Goal: Use online tool/utility: Use online tool/utility

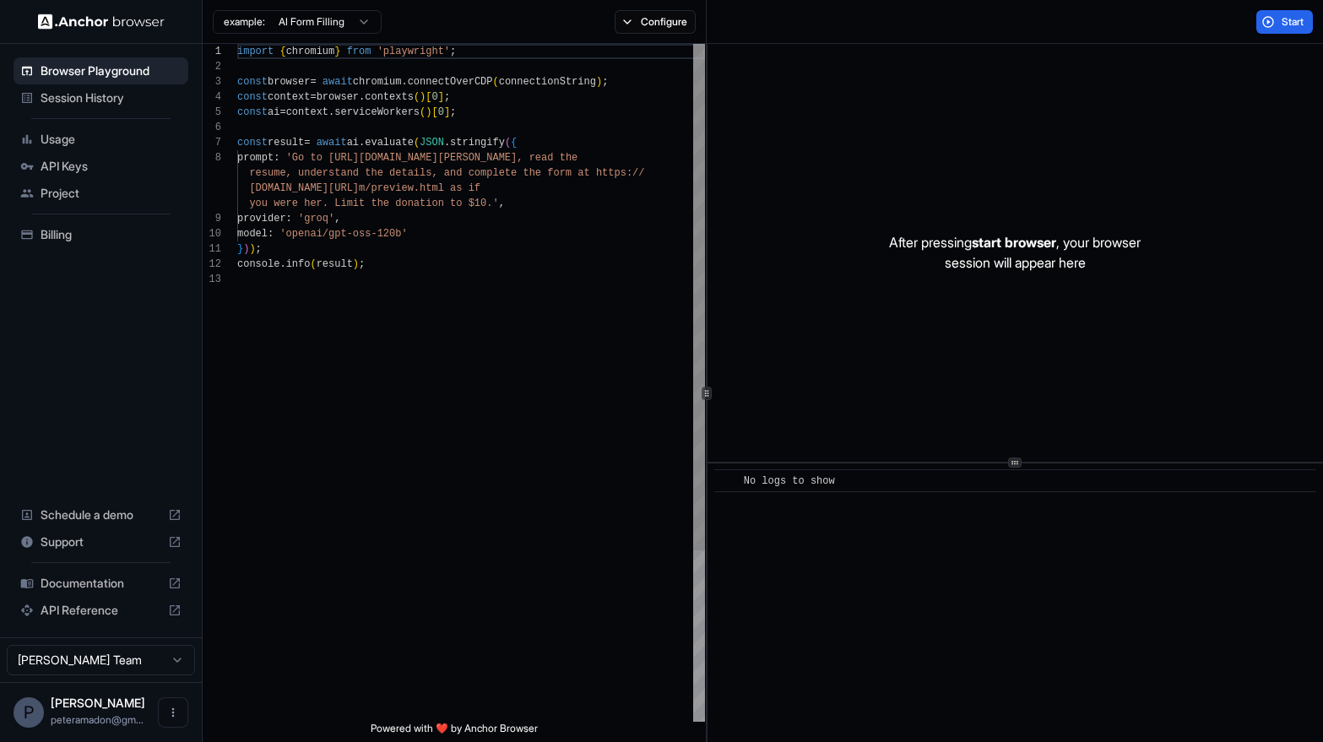
scroll to position [106, 0]
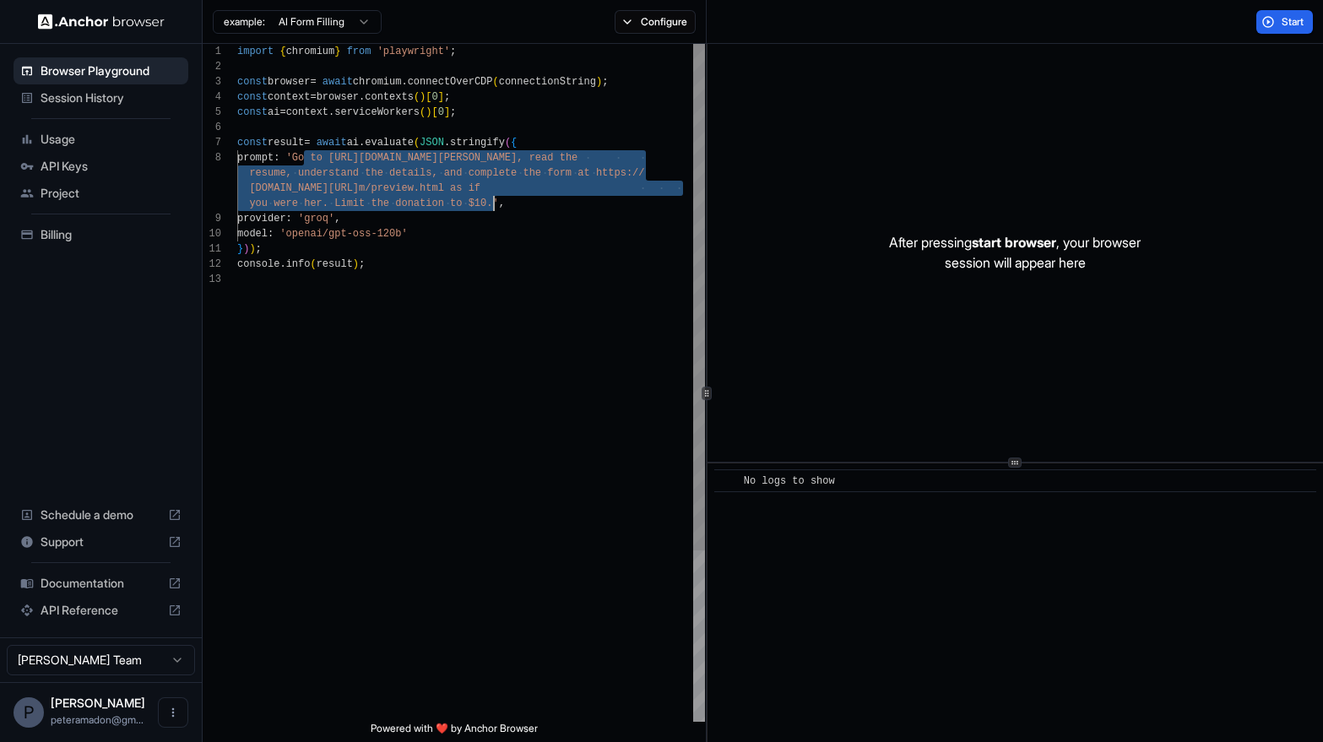
drag, startPoint x: 306, startPoint y: 154, endPoint x: 490, endPoint y: 206, distance: 192.1
click at [490, 206] on div "import { chromium } from 'playwright' ; const browser = await chromium . connec…" at bounding box center [471, 497] width 468 height 906
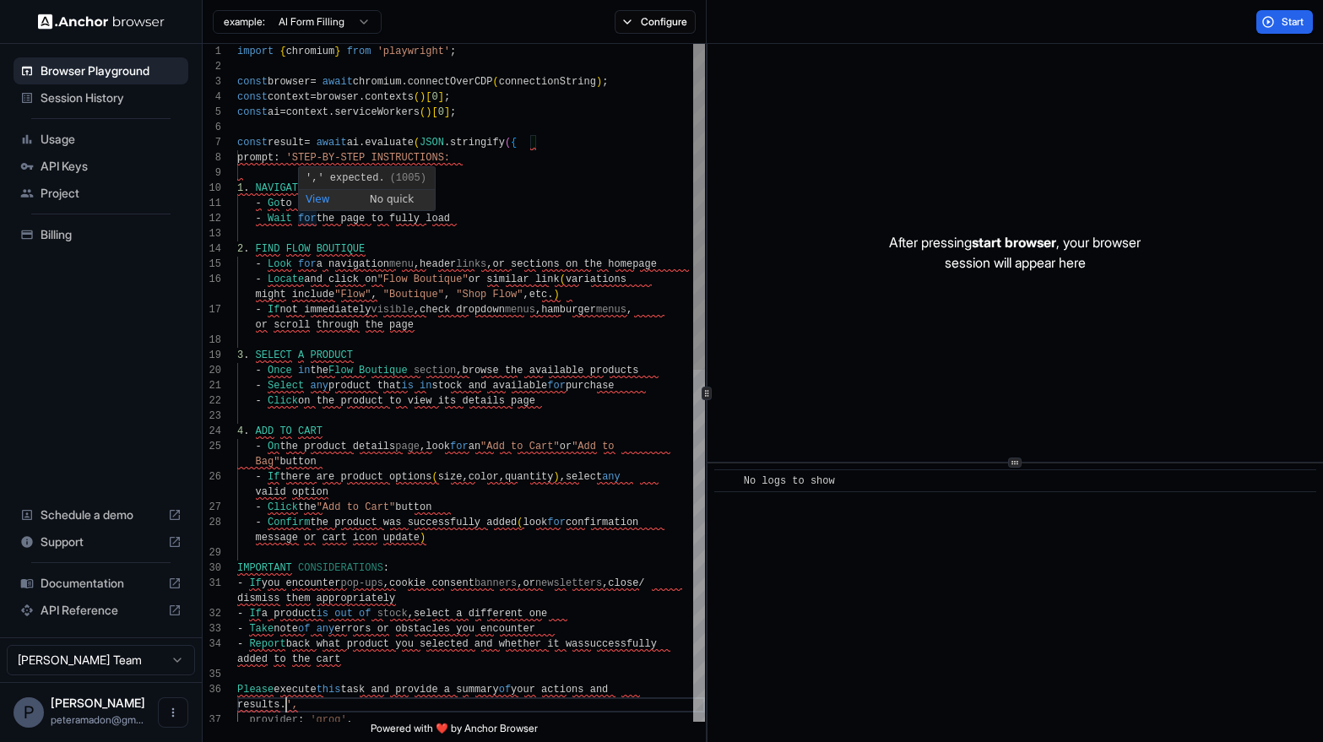
click at [615, 161] on div "- On the product details page , look for an "Add to Cart" or "Add to Bag" butto…" at bounding box center [471, 747] width 468 height 1407
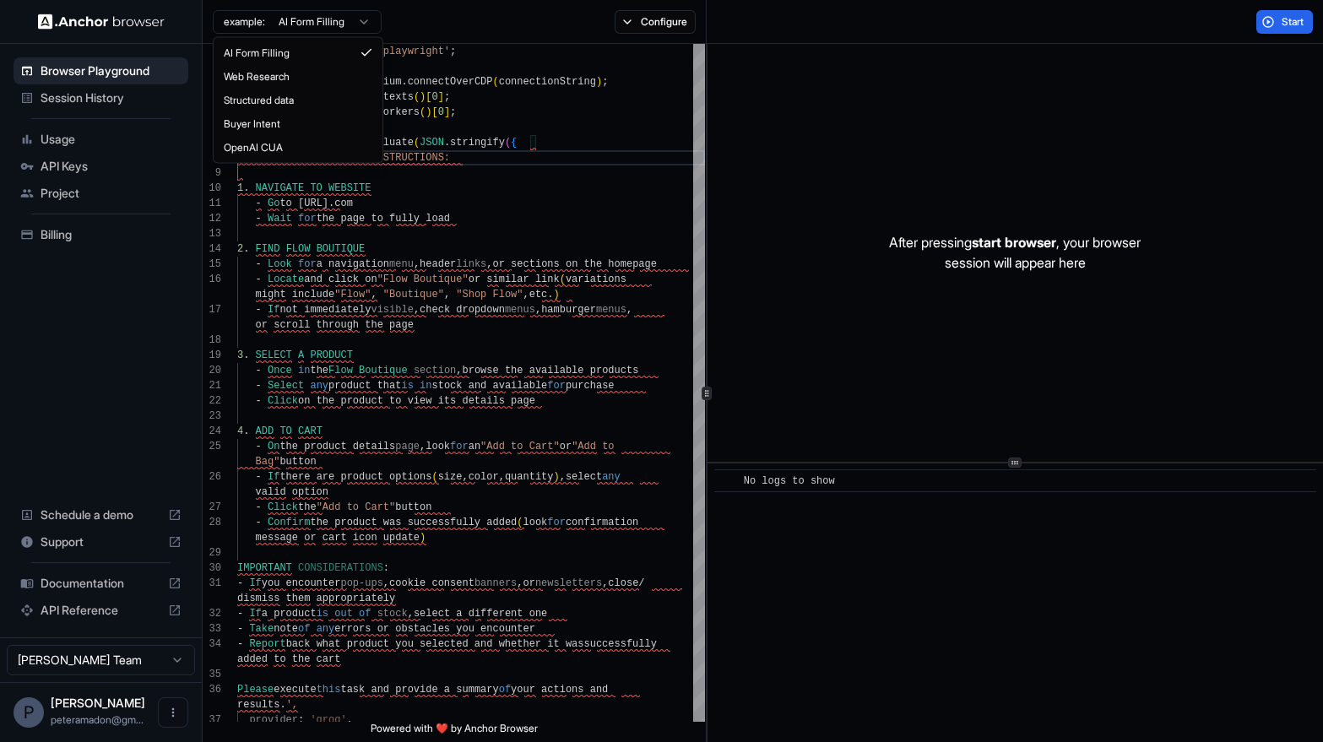
click at [343, 19] on html "Browser Playground Session History Usage API Keys Project Billing Schedule a de…" at bounding box center [661, 371] width 1323 height 742
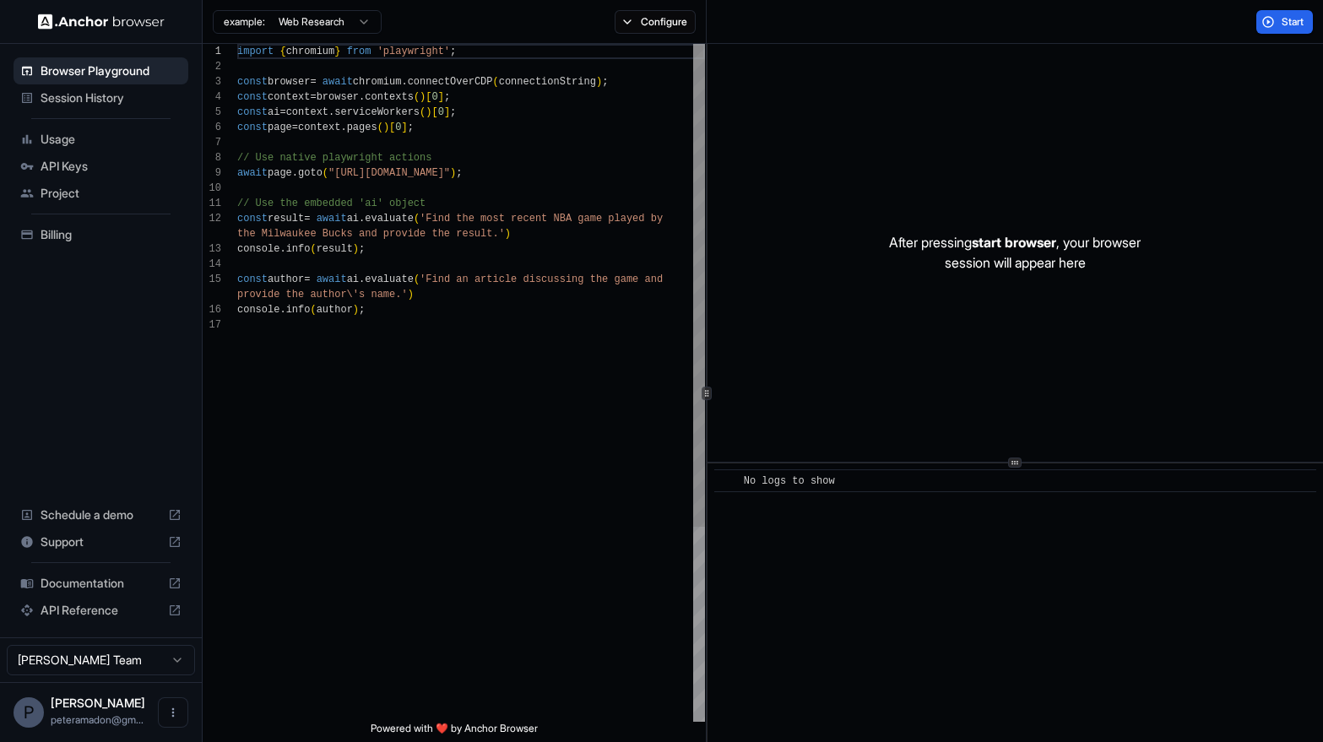
scroll to position [0, 0]
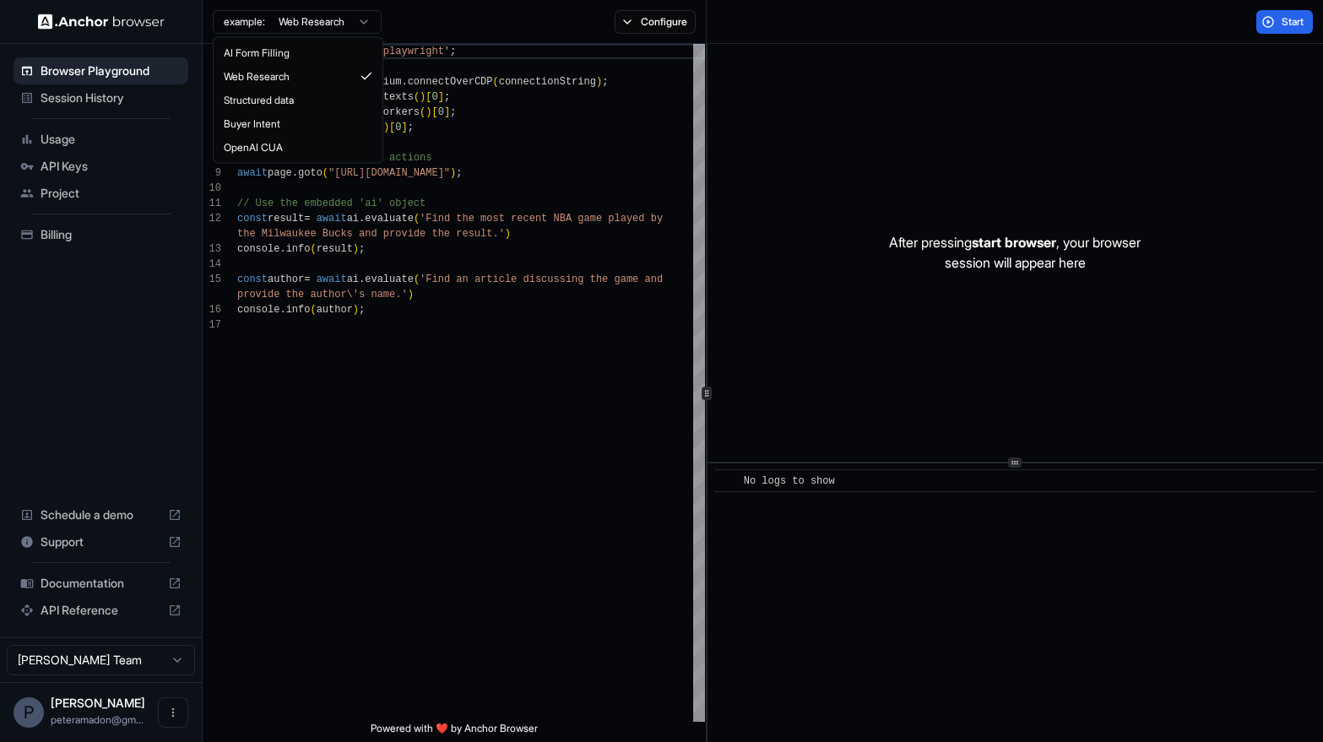
click at [356, 21] on html "Browser Playground Session History Usage API Keys Project Billing Schedule a de…" at bounding box center [661, 371] width 1323 height 742
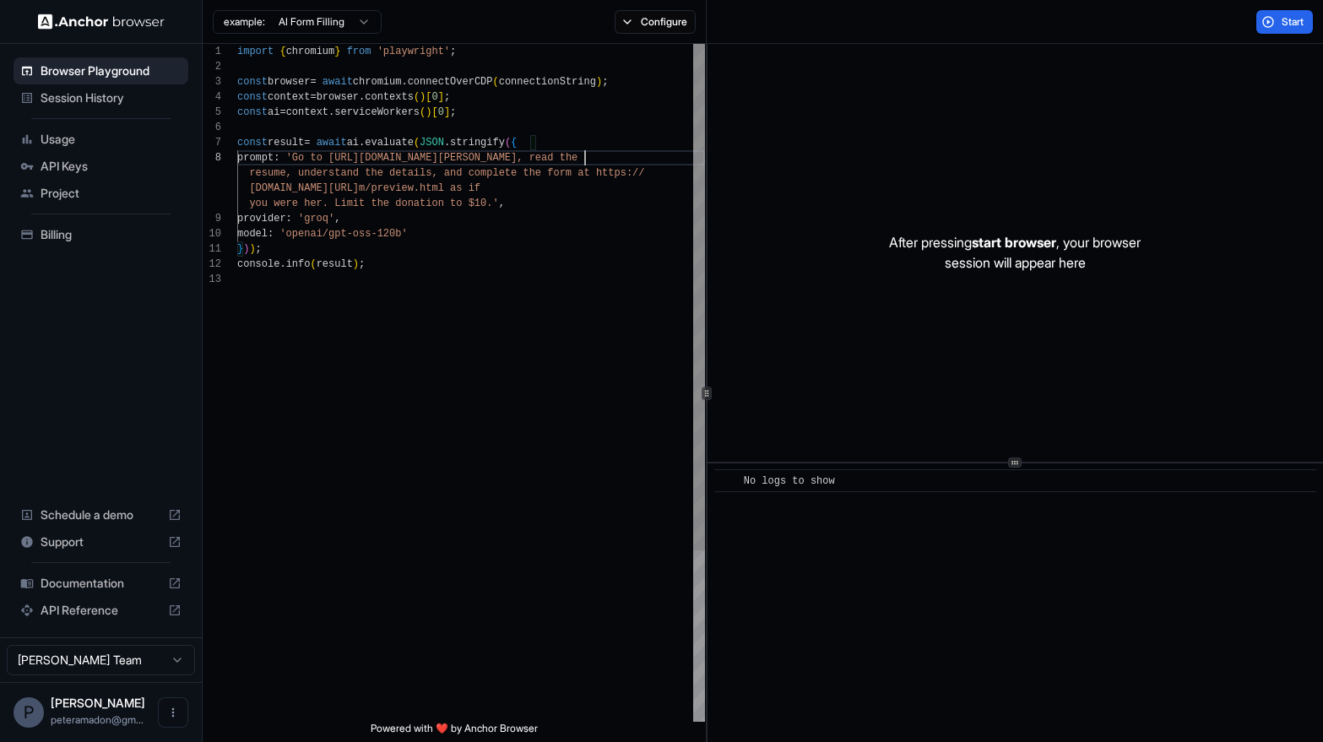
scroll to position [106, 0]
drag, startPoint x: 582, startPoint y: 161, endPoint x: 343, endPoint y: 164, distance: 239.7
click at [343, 164] on div "import { chromium } from 'playwright' ; const browser = await chromium . connec…" at bounding box center [471, 497] width 468 height 906
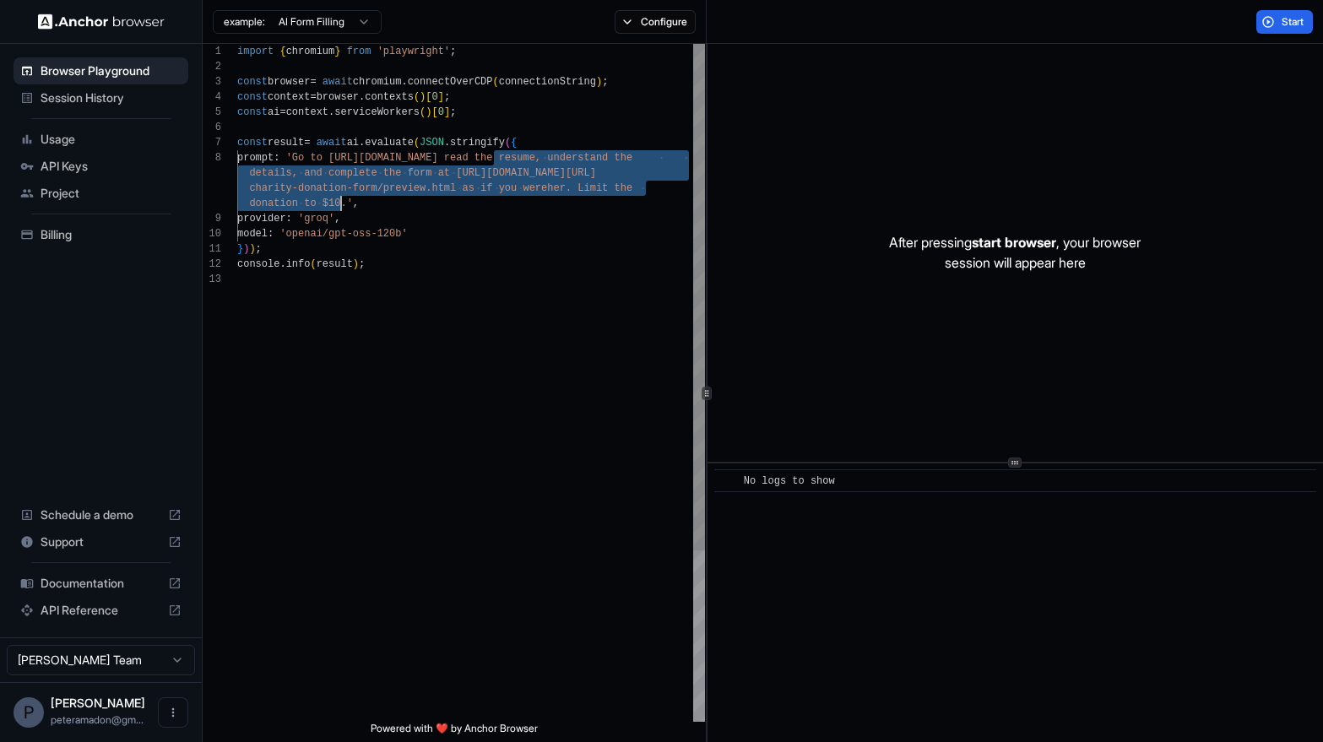
drag, startPoint x: 496, startPoint y: 159, endPoint x: 342, endPoint y: 201, distance: 160.1
click at [342, 201] on div "import { chromium } from 'playwright' ; const browser = await chromium . connec…" at bounding box center [471, 497] width 468 height 906
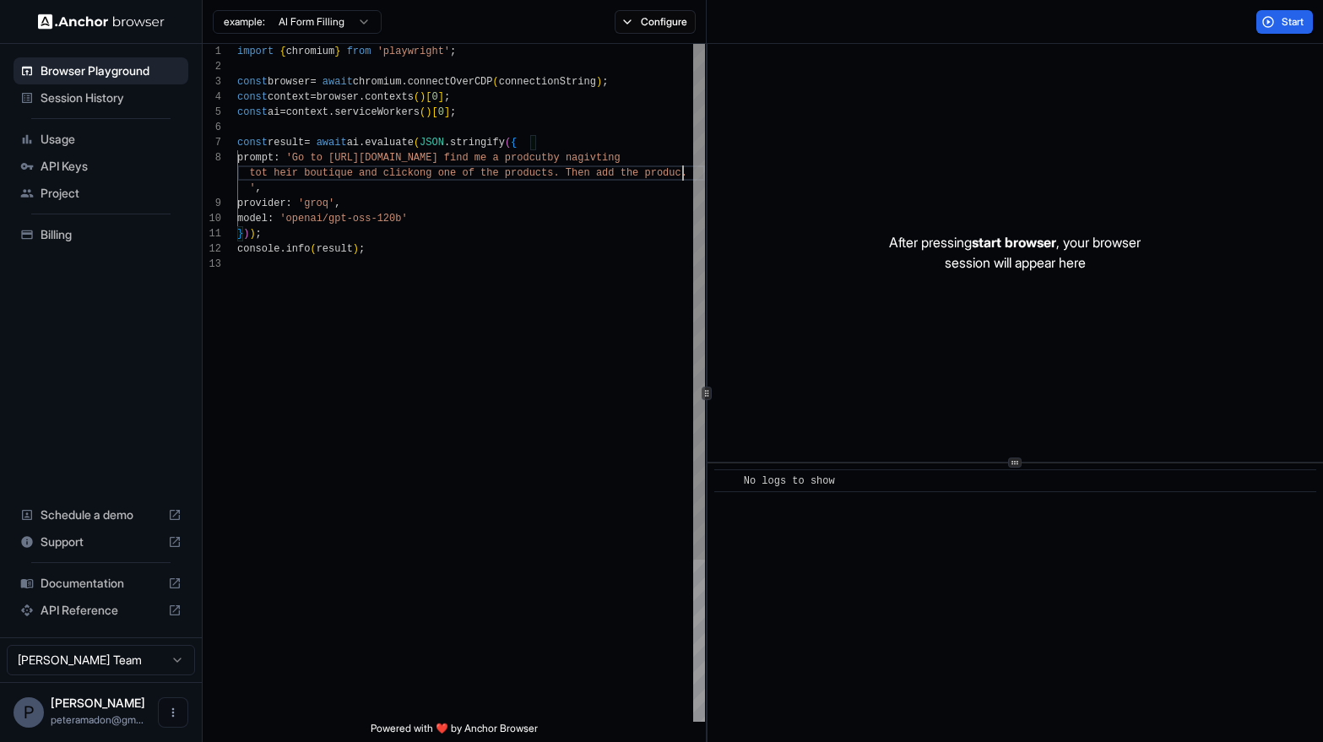
scroll to position [137, 0]
click at [1261, 18] on button "Start" at bounding box center [1284, 22] width 57 height 24
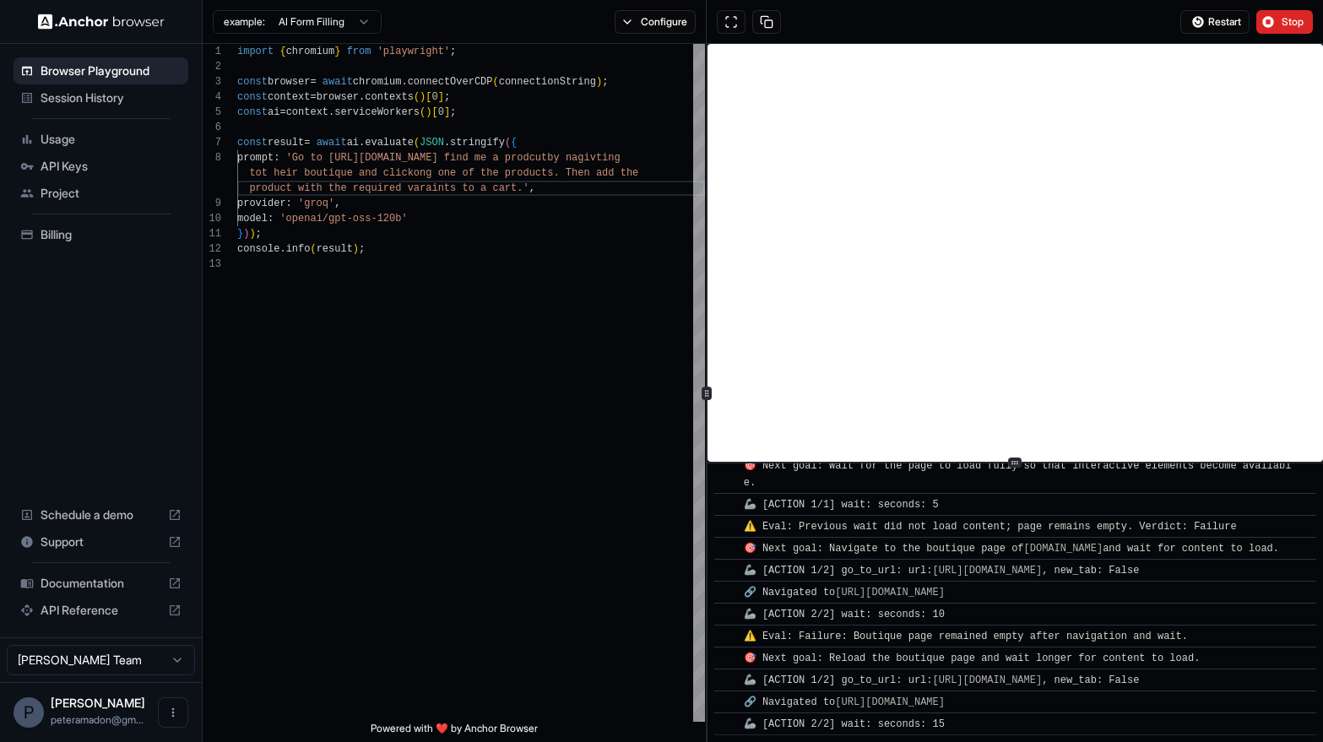
scroll to position [214, 0]
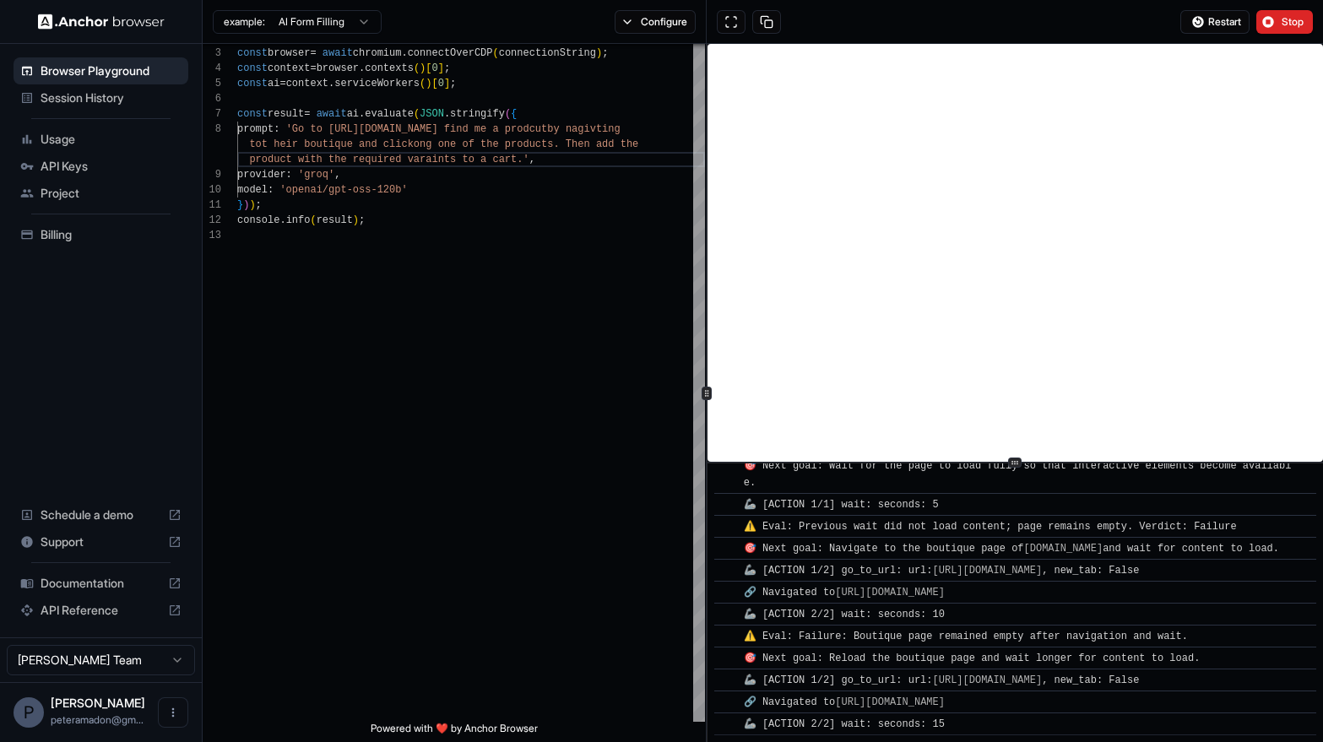
click at [133, 127] on div "Usage" at bounding box center [101, 139] width 175 height 27
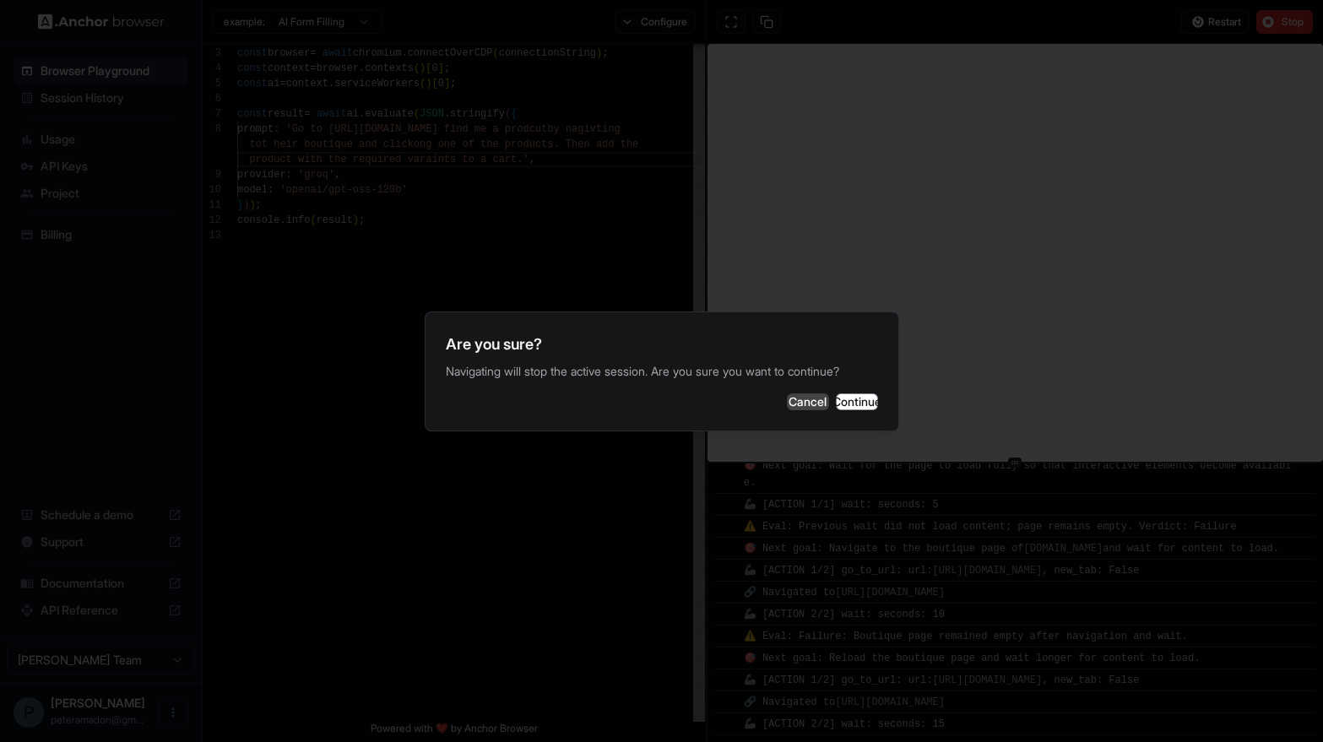
click at [787, 410] on button "Cancel" at bounding box center [808, 401] width 42 height 17
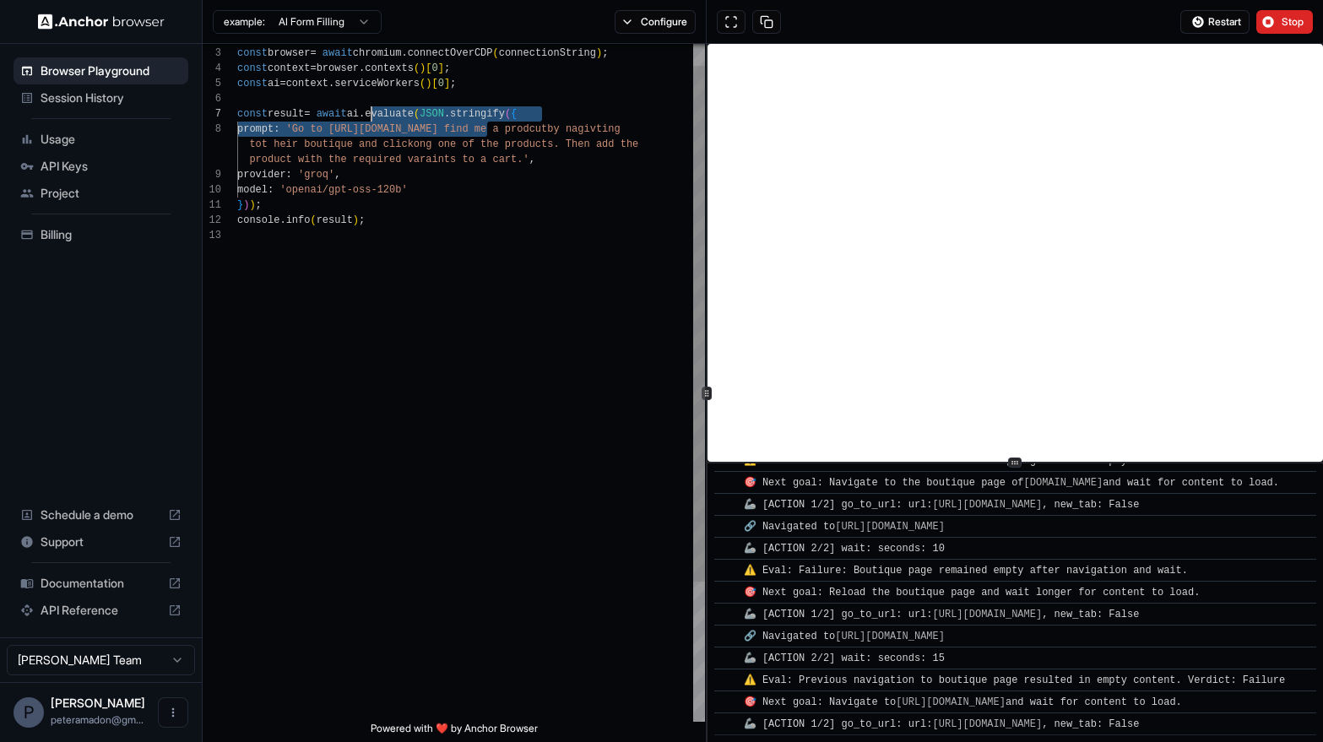
scroll to position [106, 0]
drag, startPoint x: 490, startPoint y: 126, endPoint x: 391, endPoint y: 130, distance: 98.8
click at [391, 130] on div "console . info ( result ) ; } ) ) ; model : 'openai/gpt-oss-120b' prompt : 'Go …" at bounding box center [471, 460] width 468 height 890
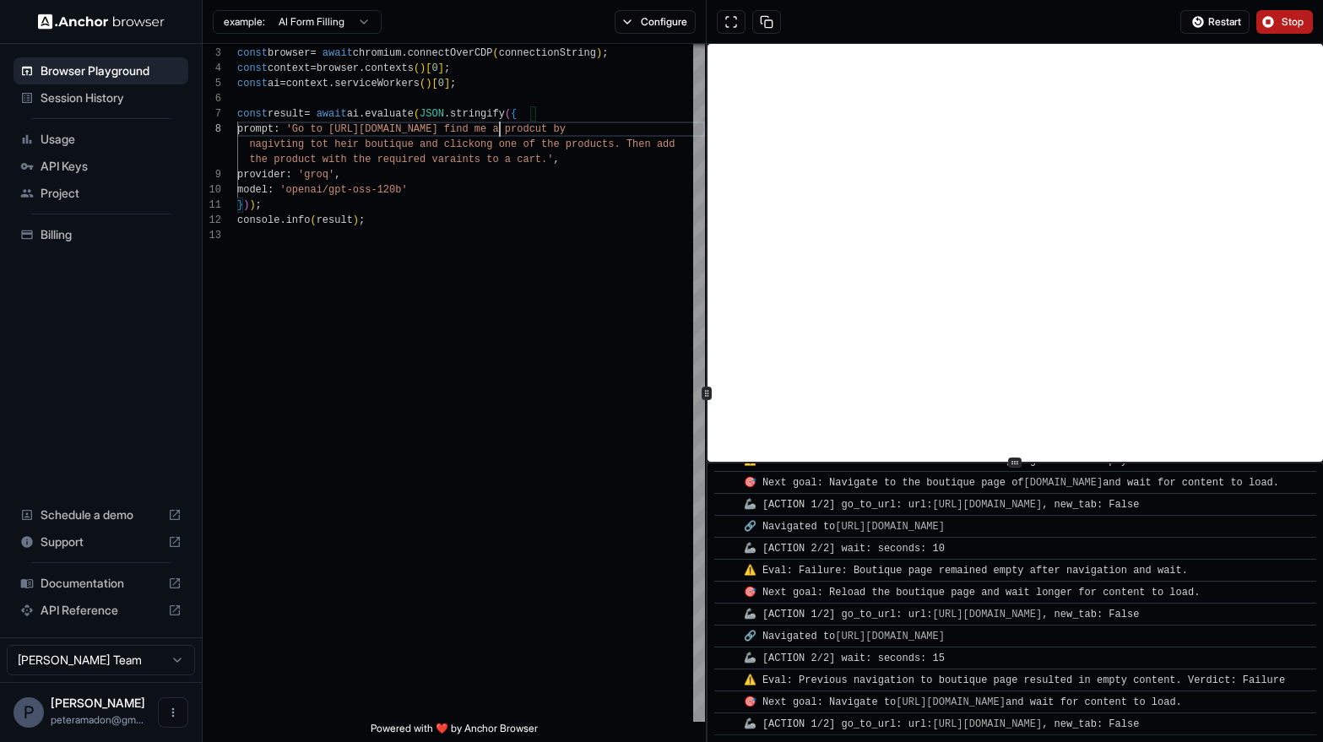
click at [1294, 19] on span "Stop" at bounding box center [1293, 22] width 24 height 14
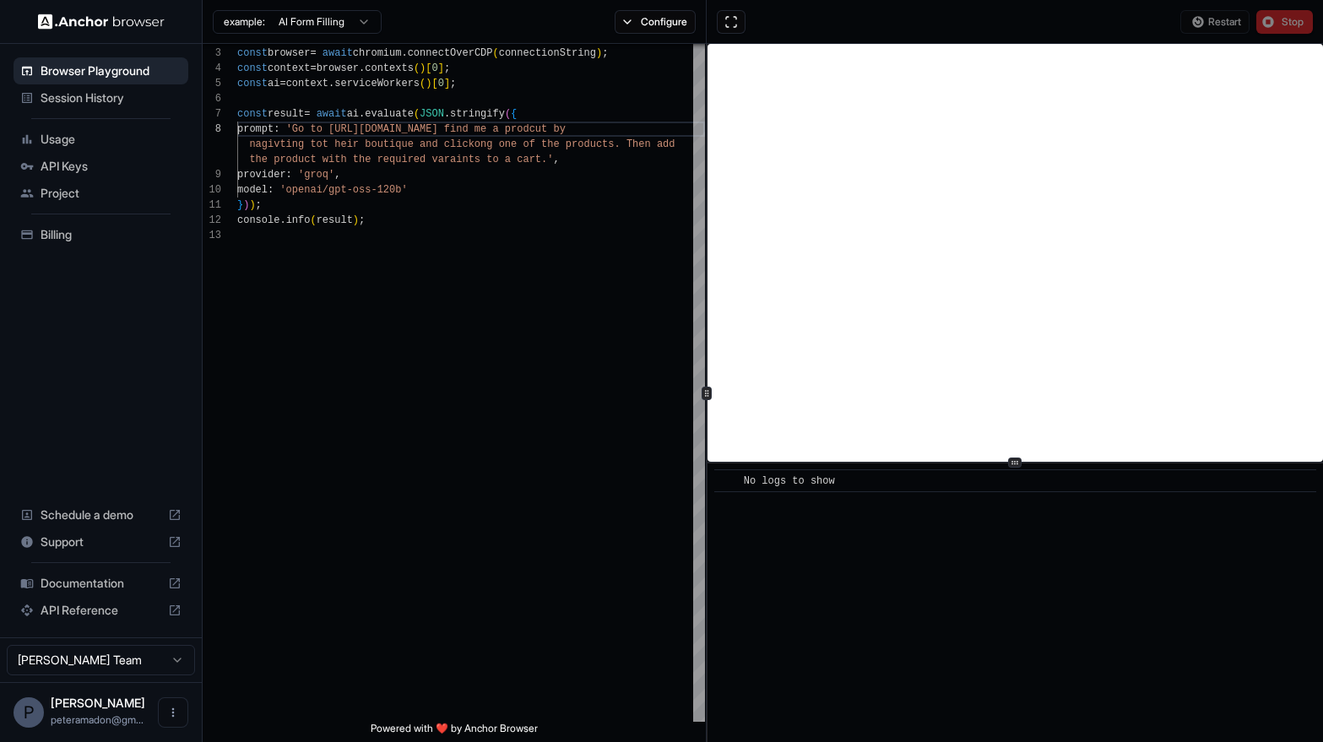
click at [1214, 21] on div "Restart Stop" at bounding box center [1246, 22] width 133 height 24
click at [1291, 24] on div "Restart Stop" at bounding box center [1246, 22] width 133 height 24
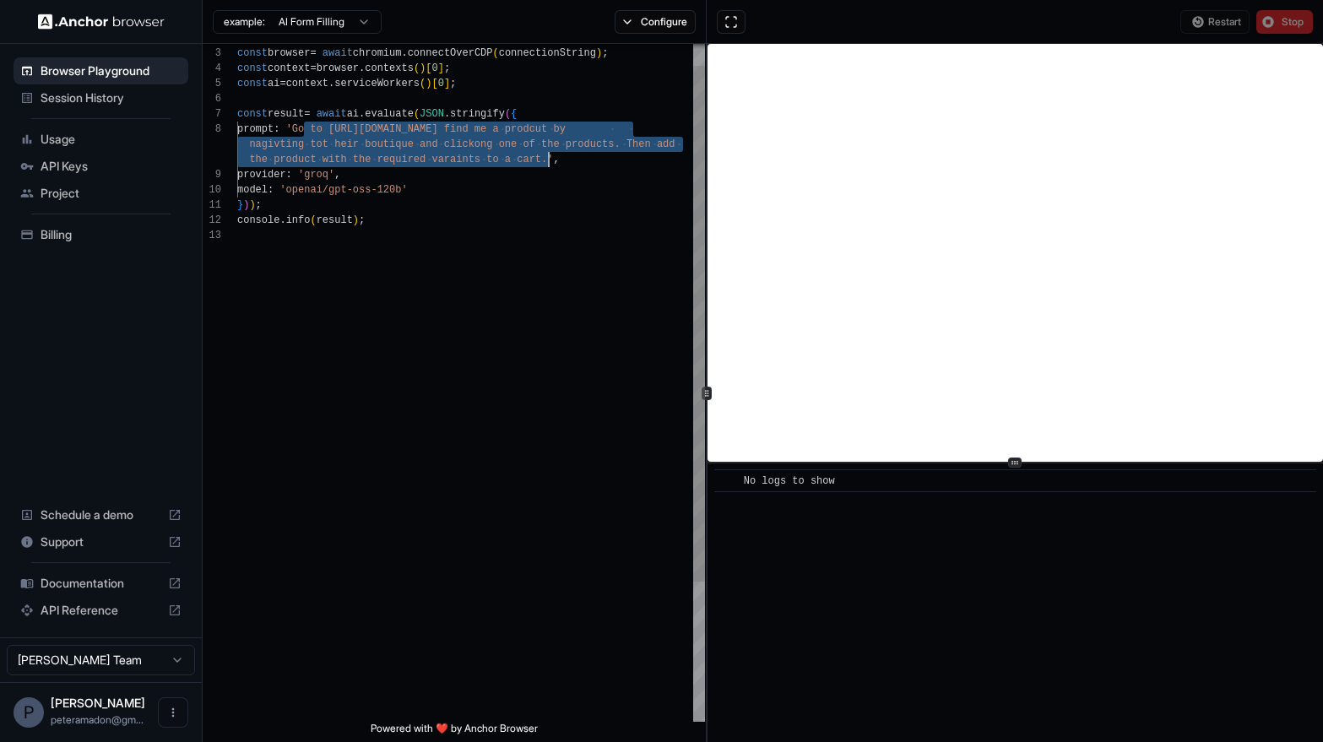
drag, startPoint x: 304, startPoint y: 128, endPoint x: 547, endPoint y: 157, distance: 244.8
click at [547, 157] on div "console . info ( result ) ; } ) ) ; model : 'openai/gpt-oss-120b' prompt : 'Go …" at bounding box center [471, 460] width 468 height 890
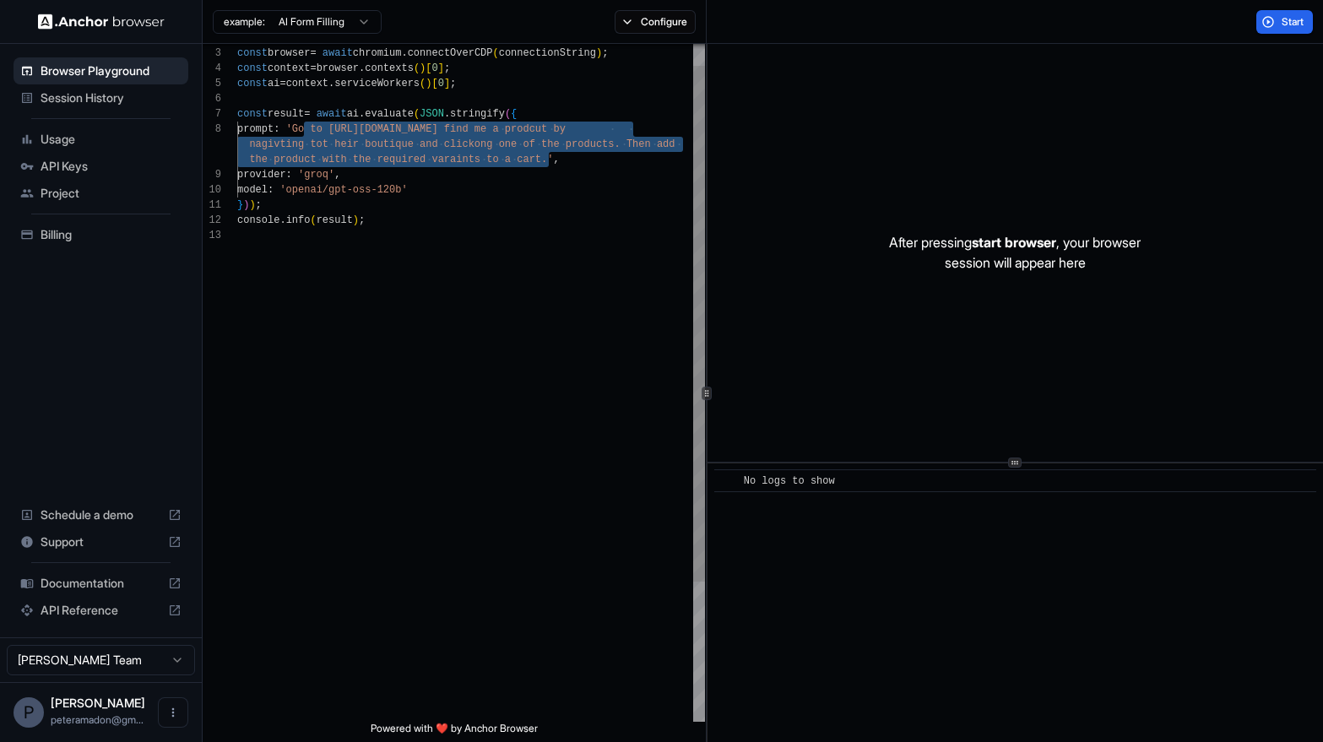
type textarea "**********"
click at [600, 308] on div "console . info ( result ) ; } ) ) ; model : 'openai/gpt-oss-120b' prompt : 'Go …" at bounding box center [471, 460] width 468 height 890
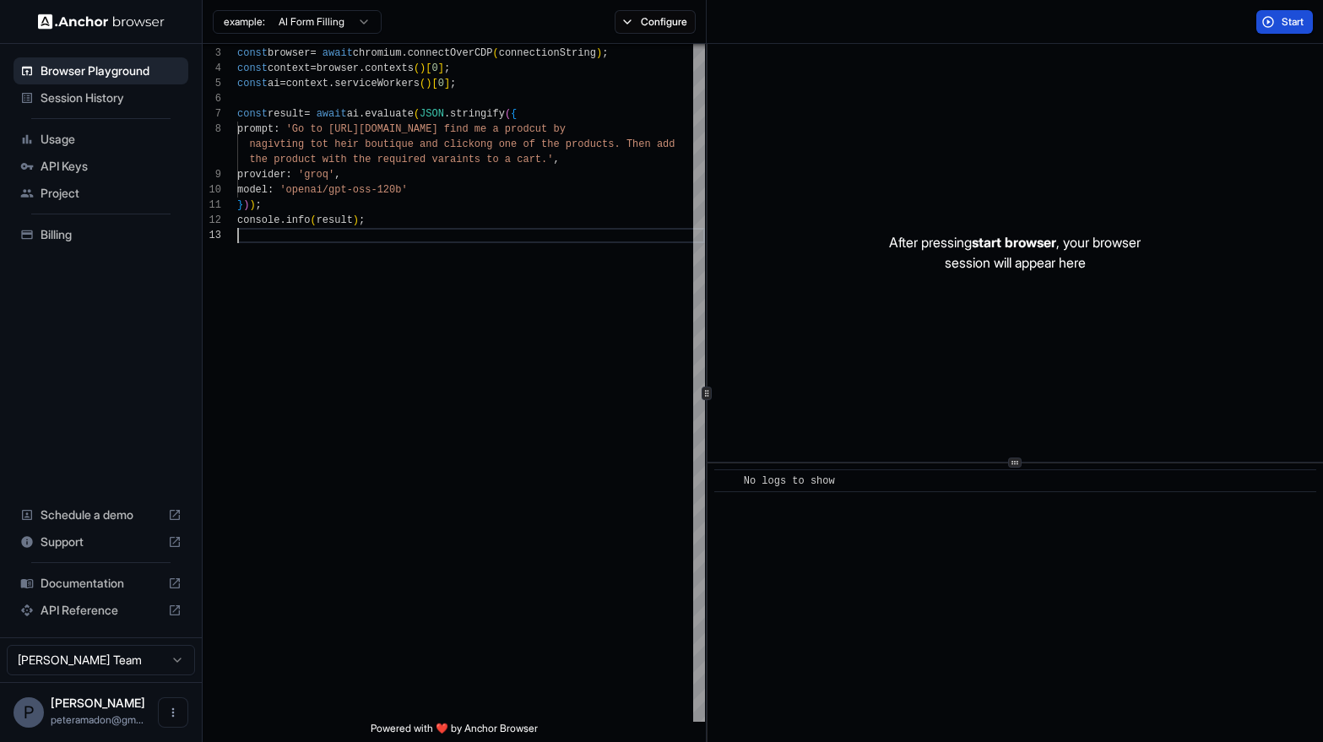
click at [1275, 23] on button "Start" at bounding box center [1284, 22] width 57 height 24
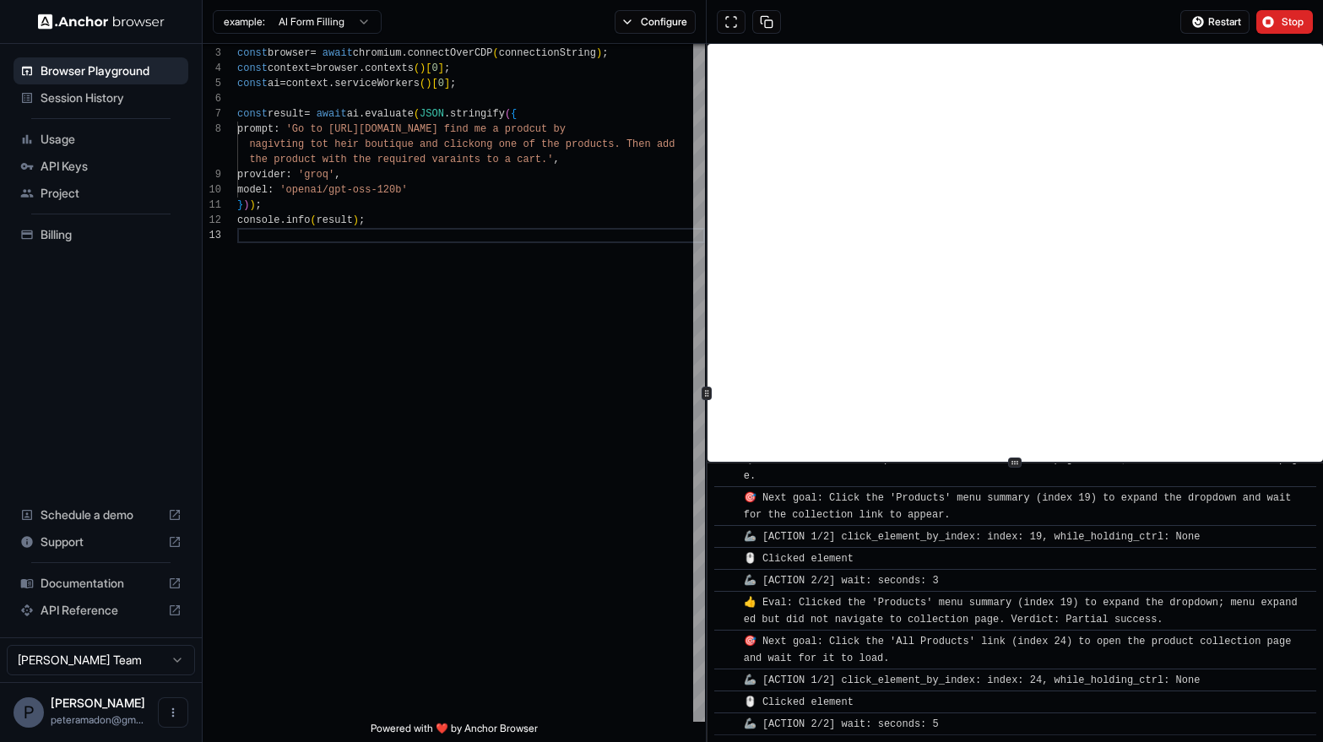
scroll to position [4699, 0]
click at [109, 584] on span "Documentation" at bounding box center [101, 583] width 121 height 17
